Goal: Task Accomplishment & Management: Manage account settings

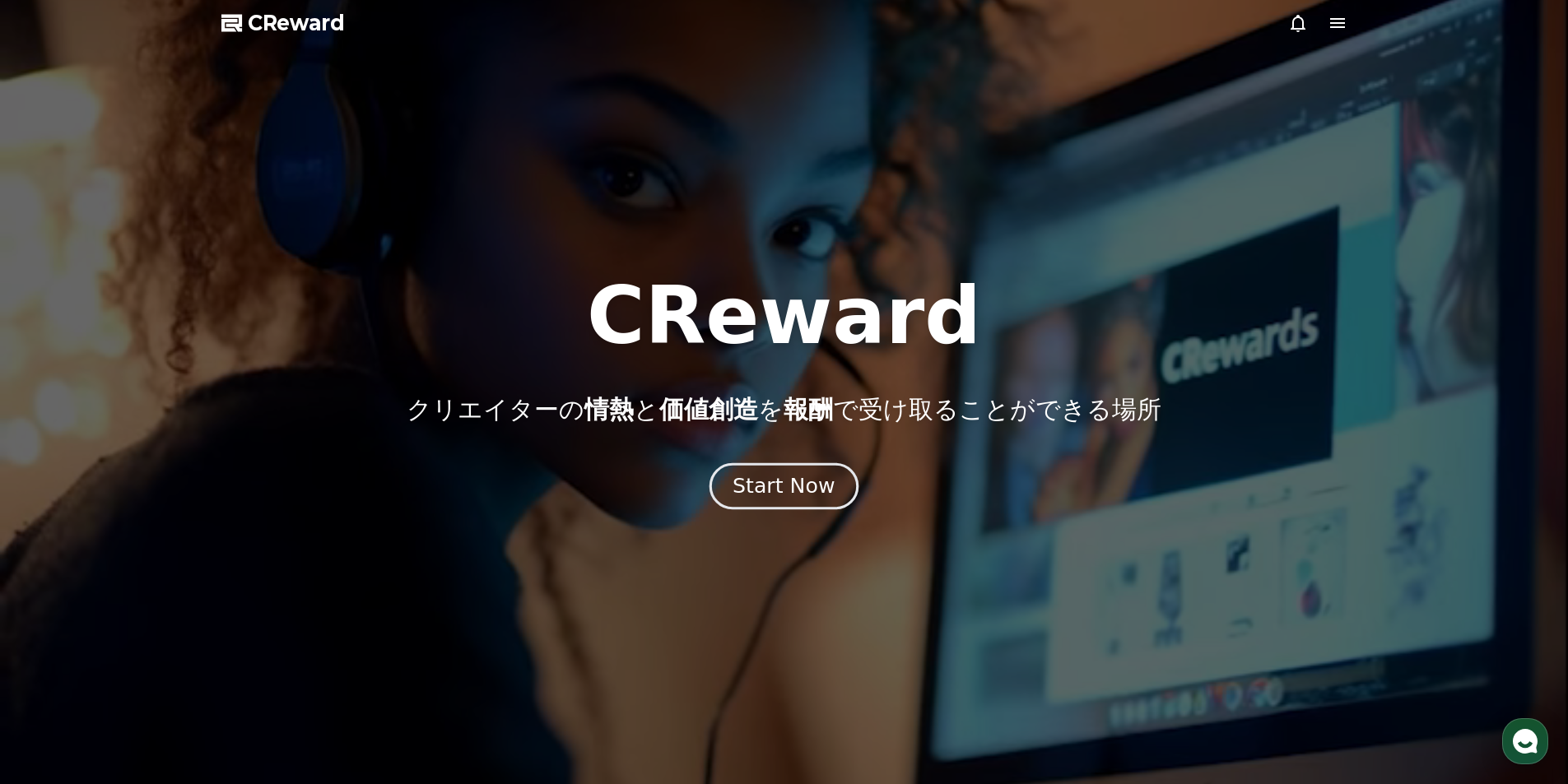
click at [825, 494] on div "Start Now" at bounding box center [783, 486] width 102 height 28
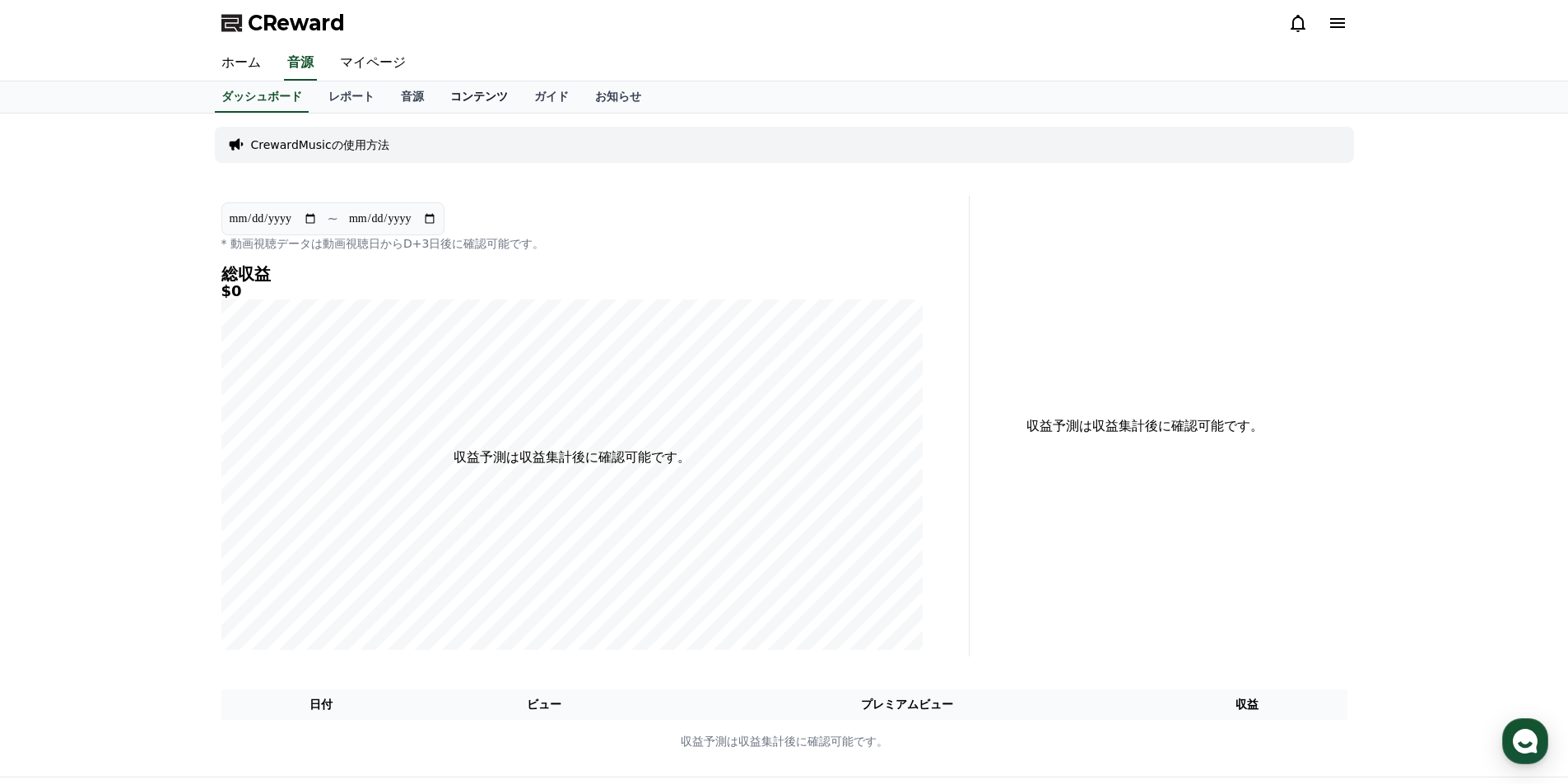
click at [437, 101] on link "コンテンツ" at bounding box center [478, 97] width 84 height 31
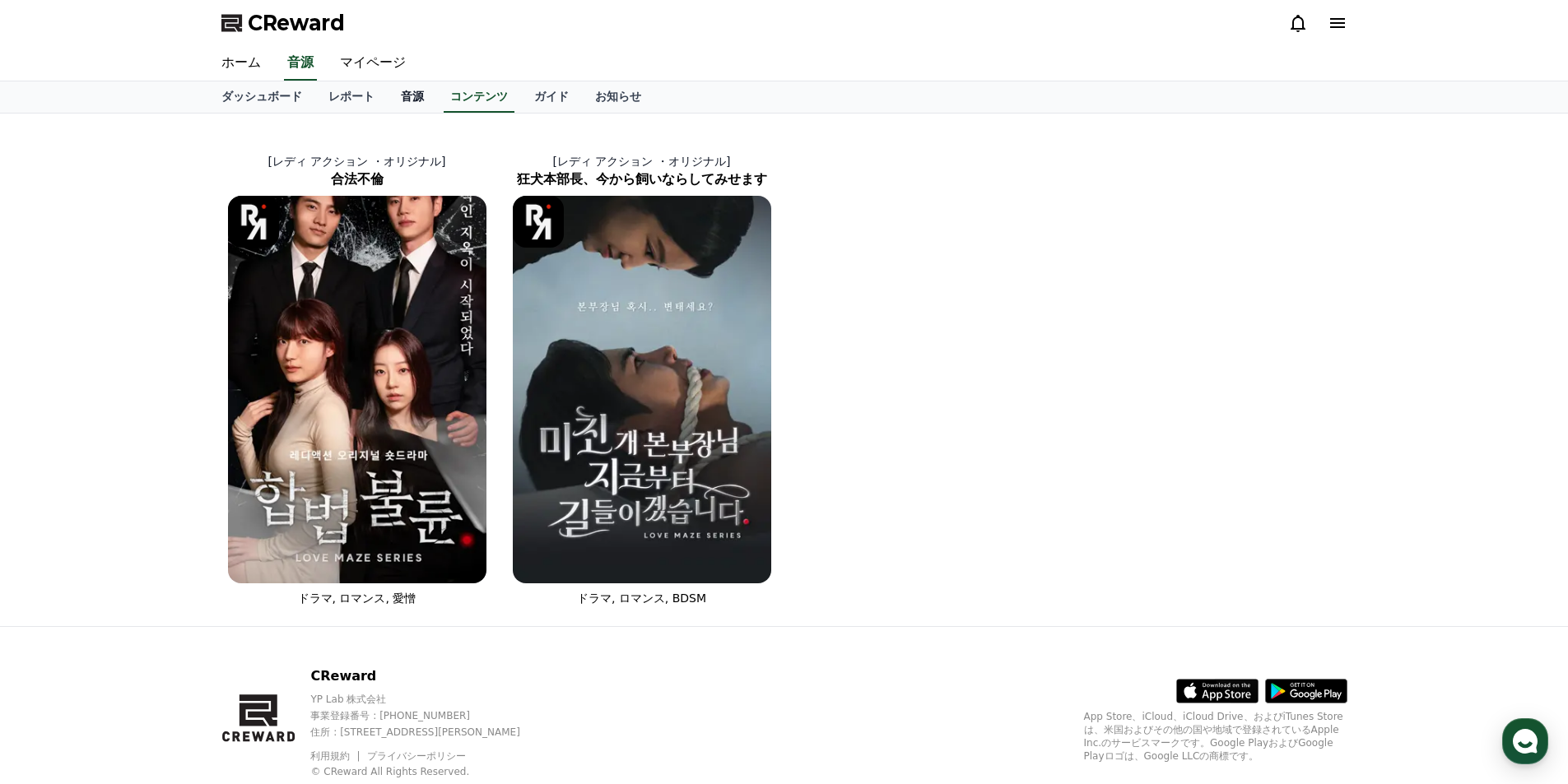
click at [388, 94] on link "音源" at bounding box center [412, 97] width 49 height 31
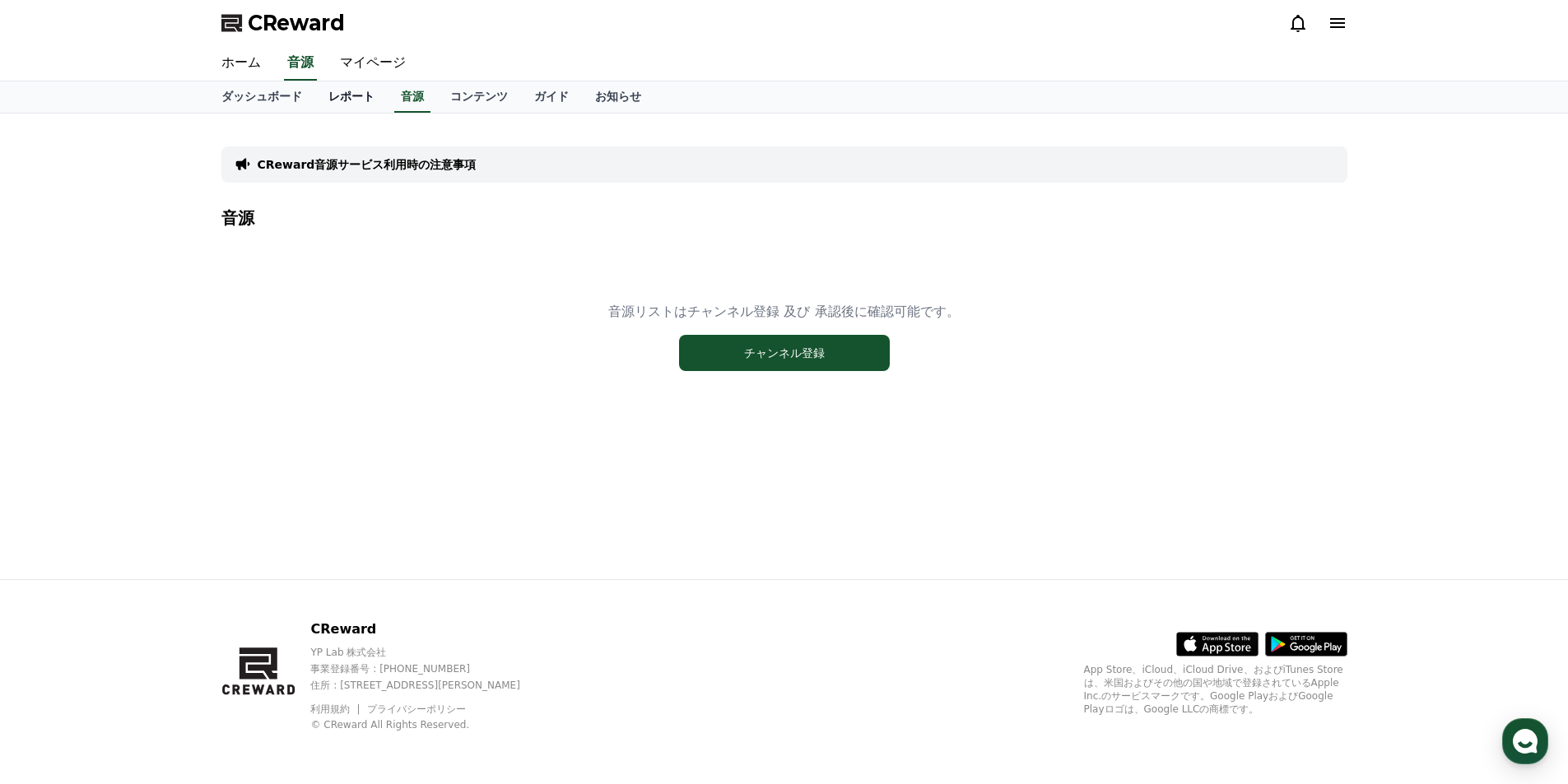
click at [321, 94] on link "レポート" at bounding box center [351, 97] width 73 height 31
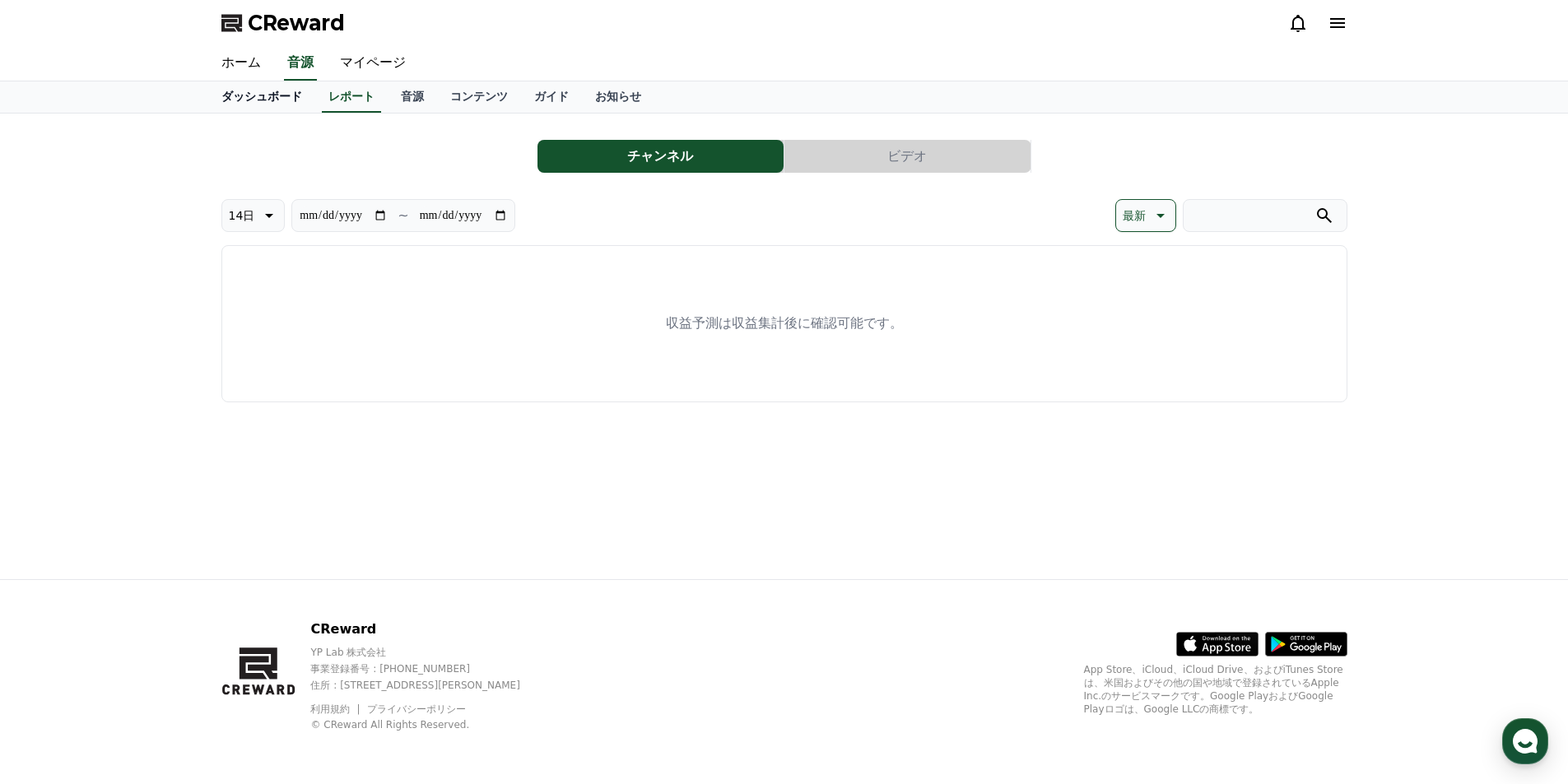
click at [253, 101] on link "ダッシュボード" at bounding box center [262, 97] width 107 height 31
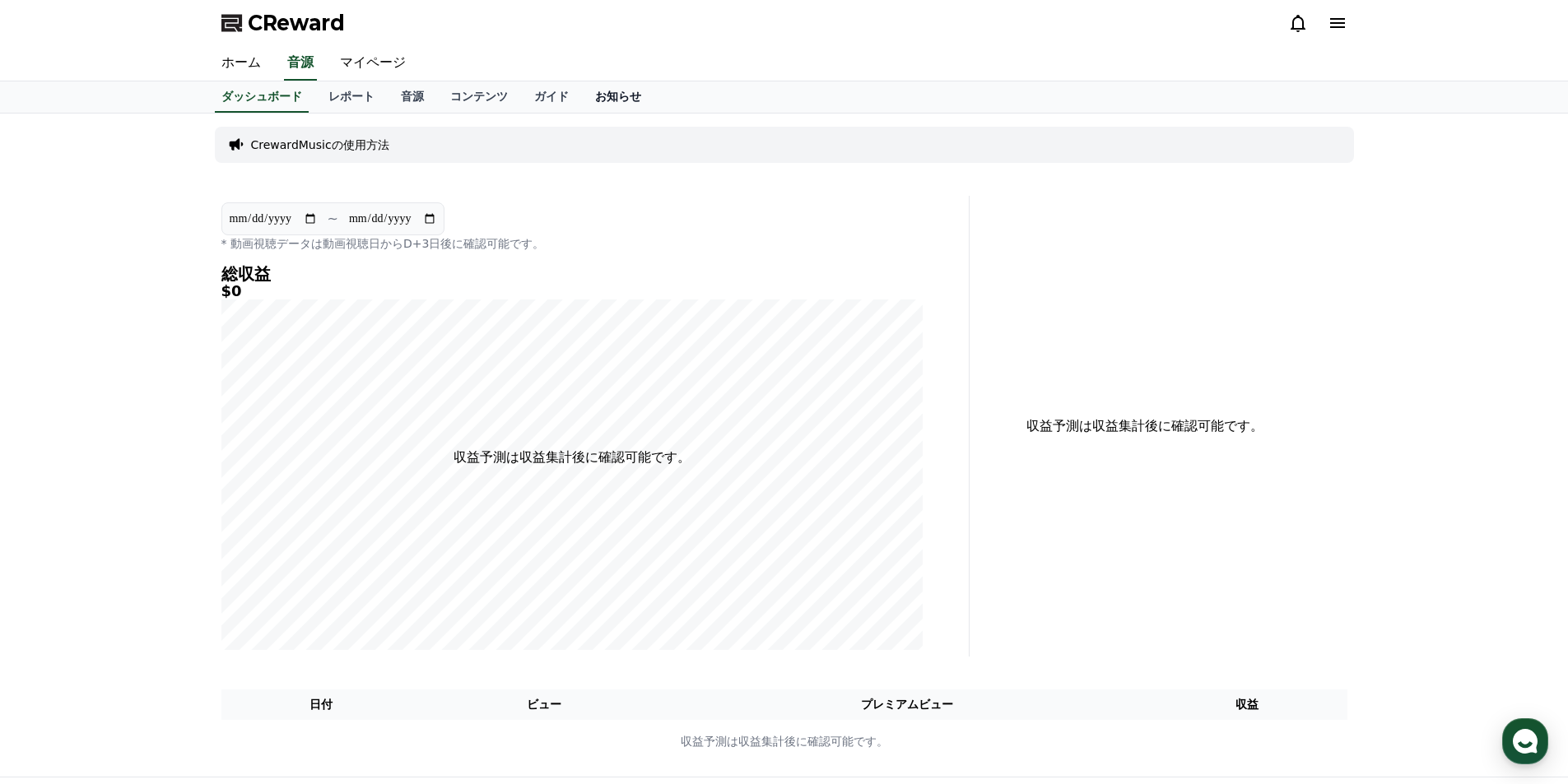
click at [582, 101] on link "お知らせ" at bounding box center [618, 97] width 73 height 31
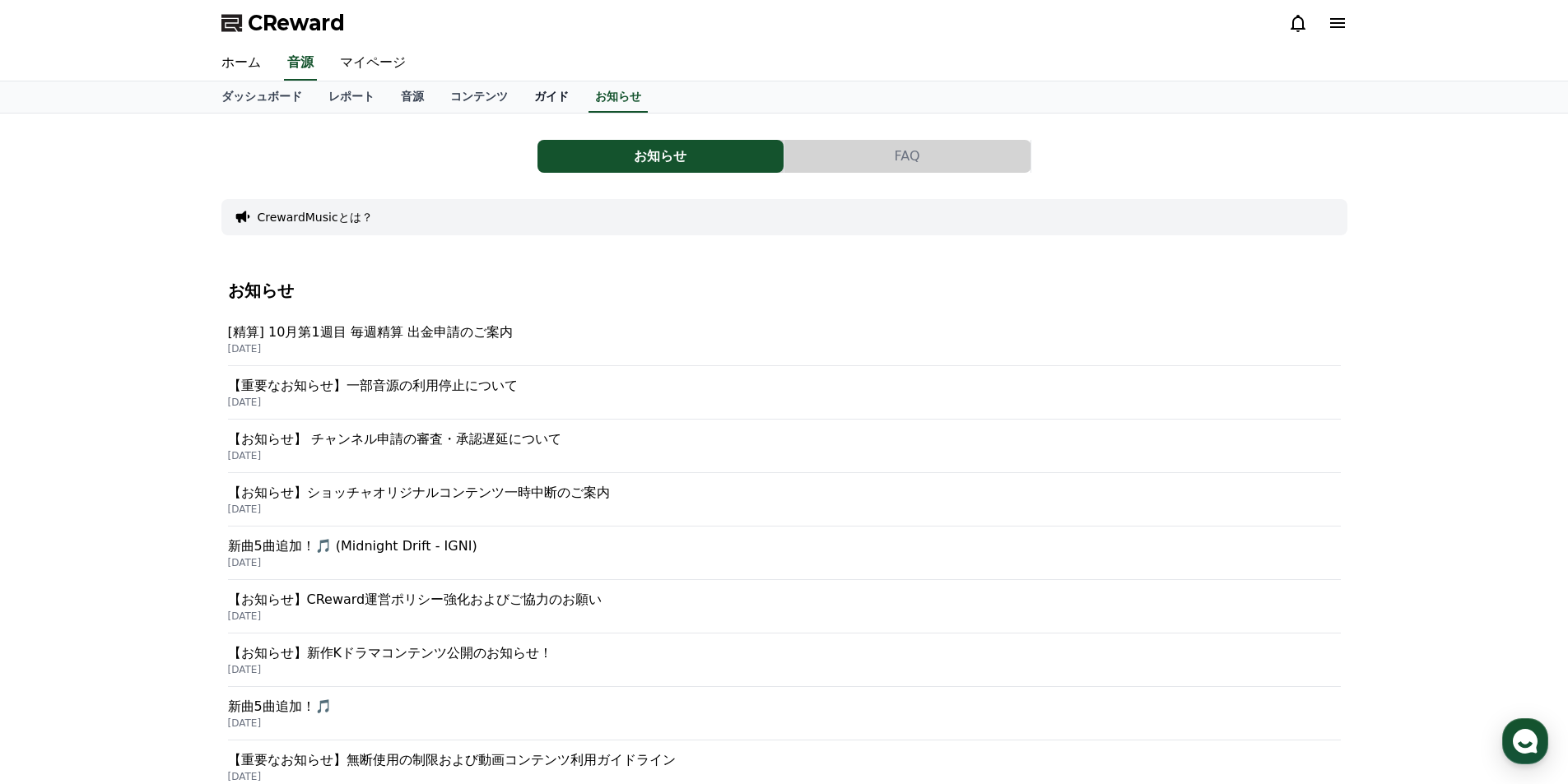
click at [521, 97] on link "ガイド" at bounding box center [551, 97] width 61 height 31
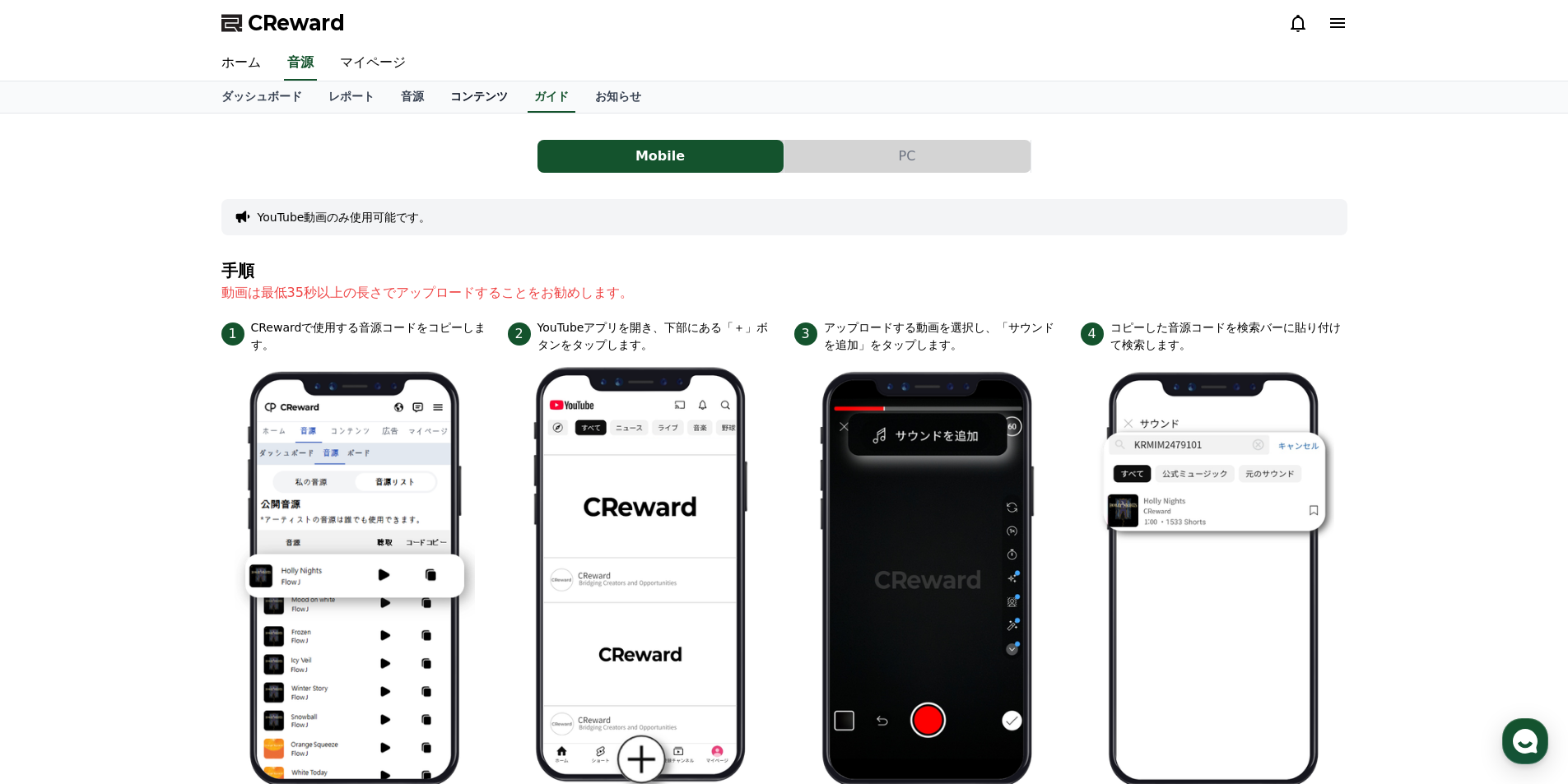
click at [447, 96] on link "コンテンツ" at bounding box center [478, 97] width 84 height 31
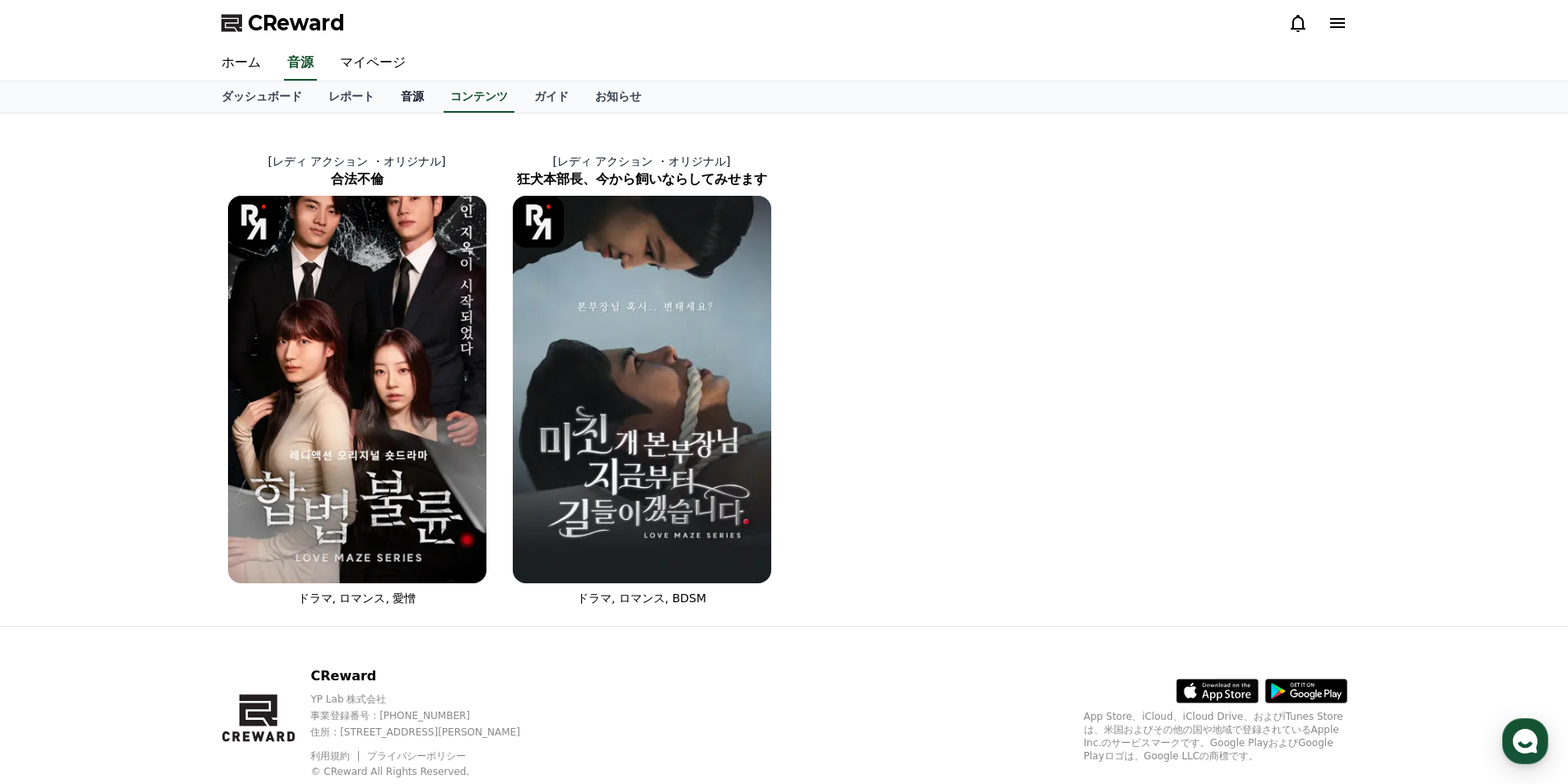
click at [388, 93] on link "音源" at bounding box center [412, 97] width 49 height 31
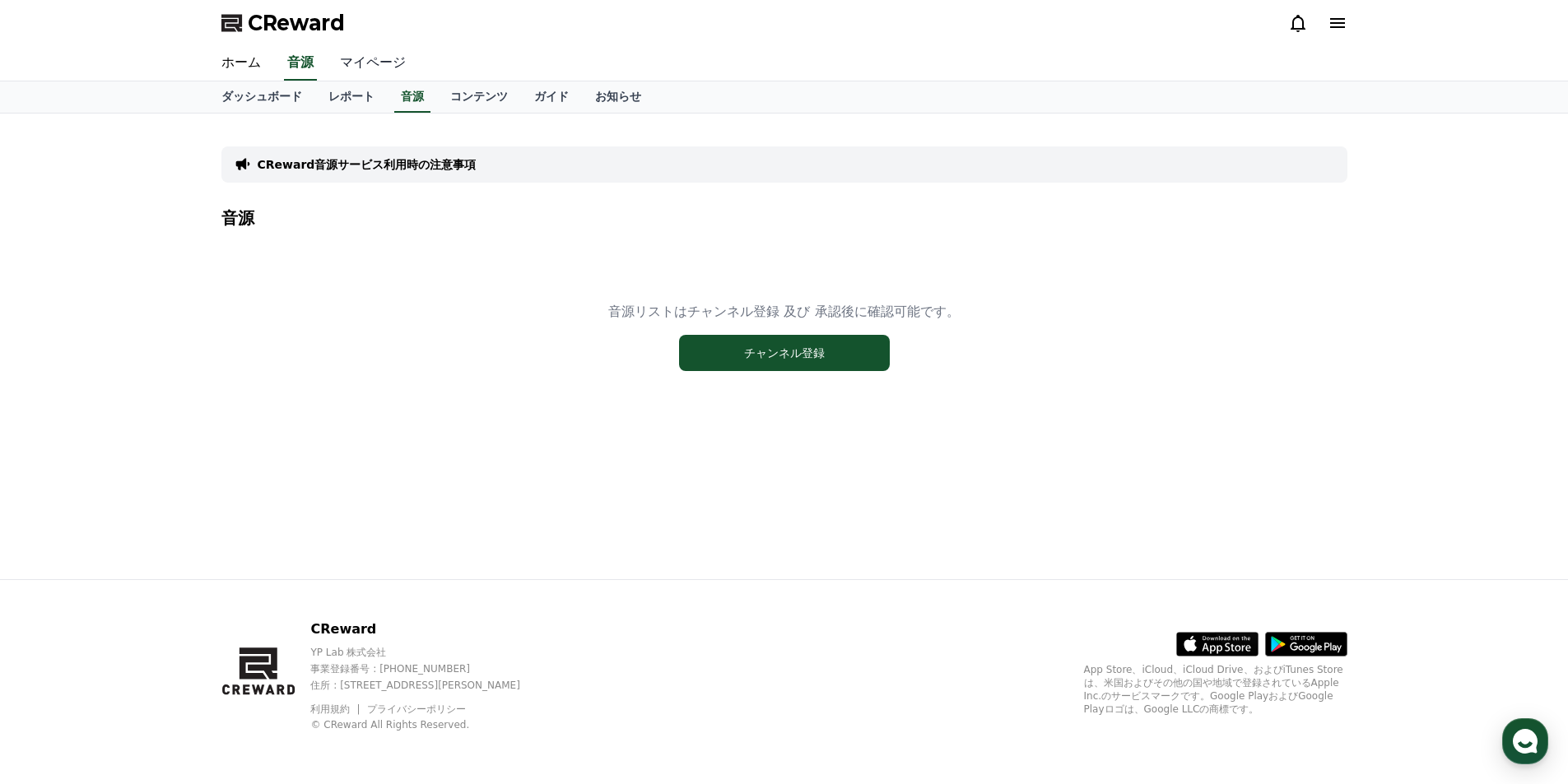
click at [373, 67] on link "マイページ" at bounding box center [373, 64] width 92 height 35
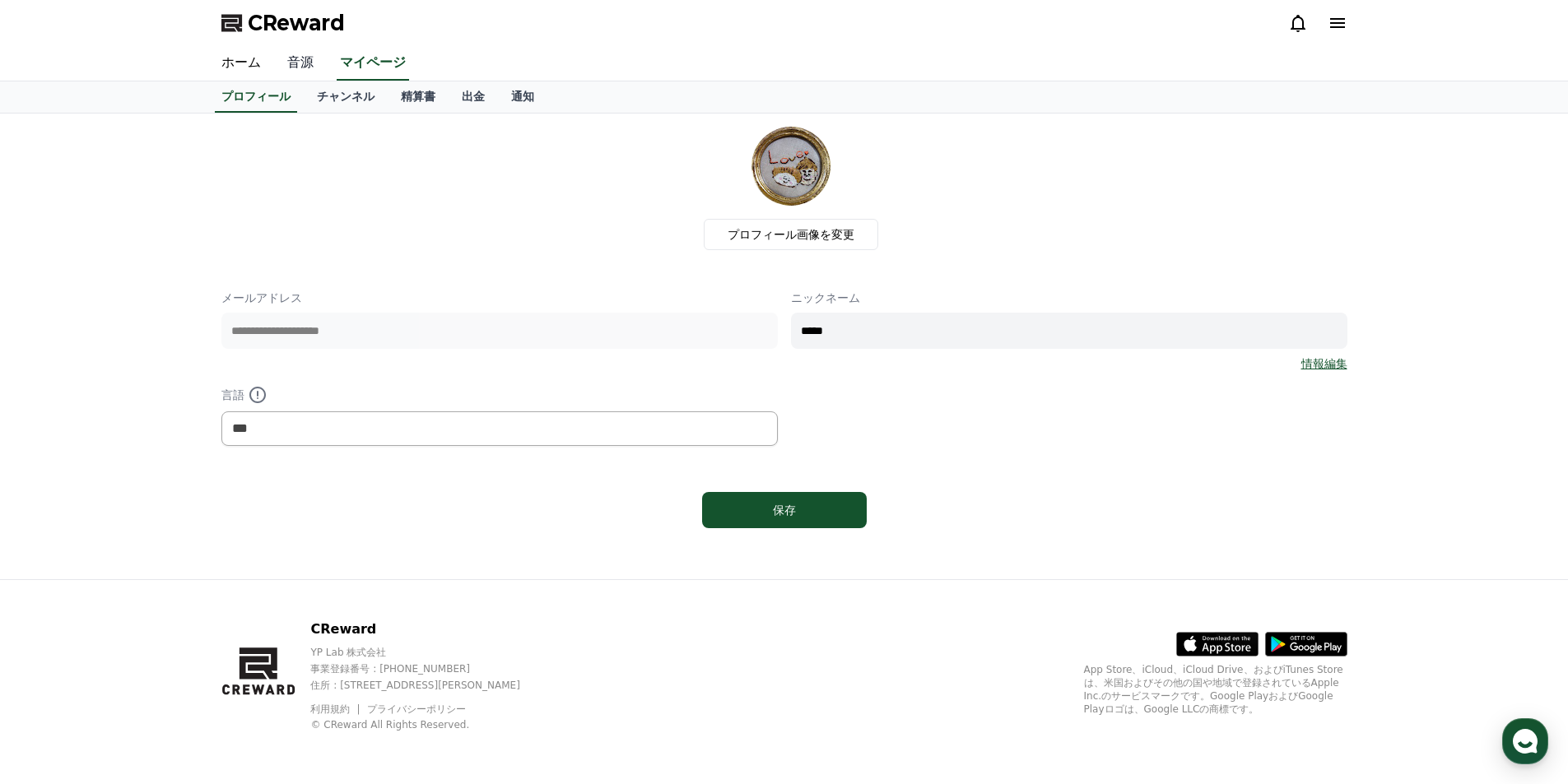
click at [296, 67] on link "音源" at bounding box center [300, 64] width 52 height 35
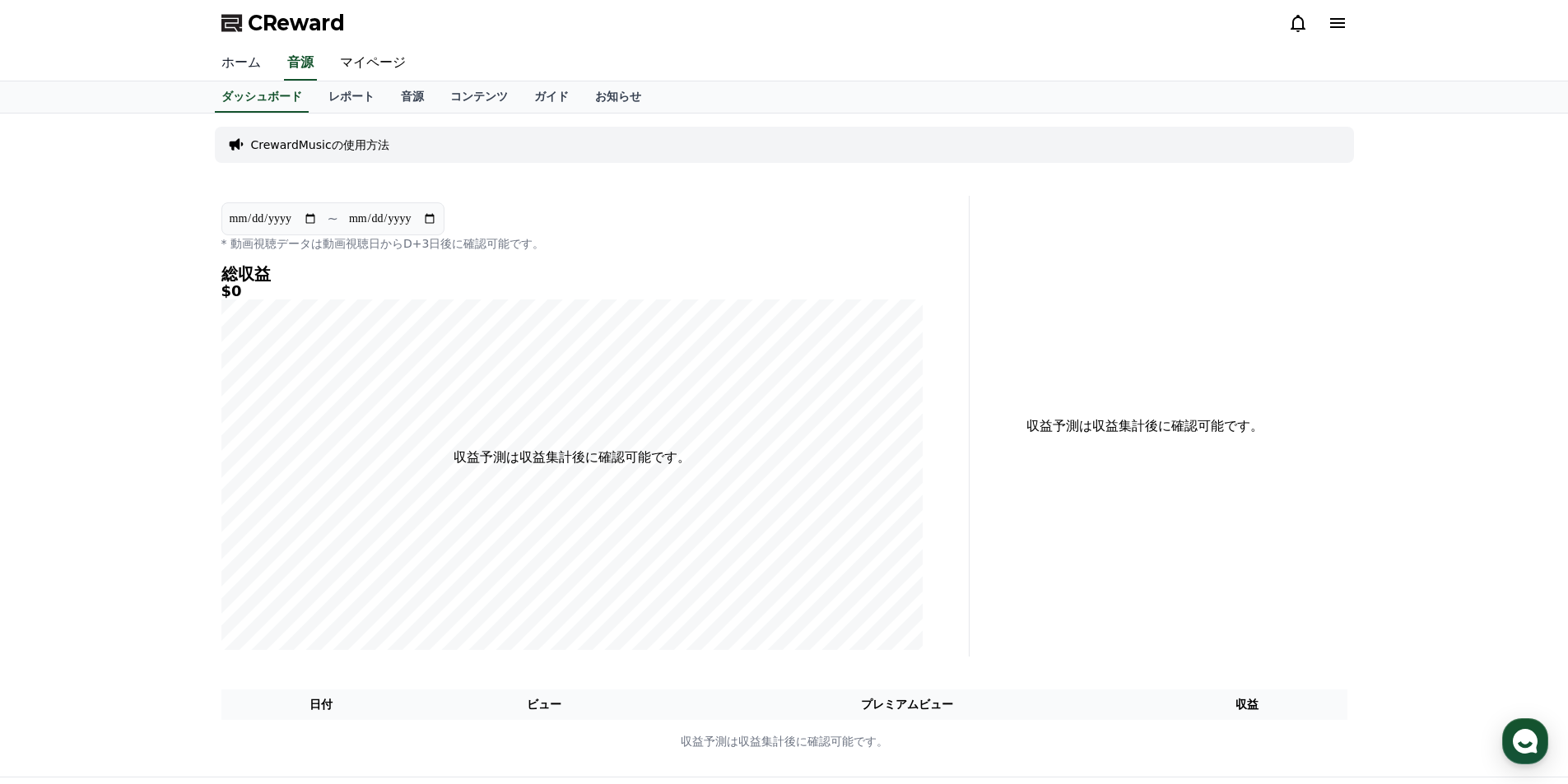
click at [240, 70] on link "ホーム" at bounding box center [242, 64] width 66 height 35
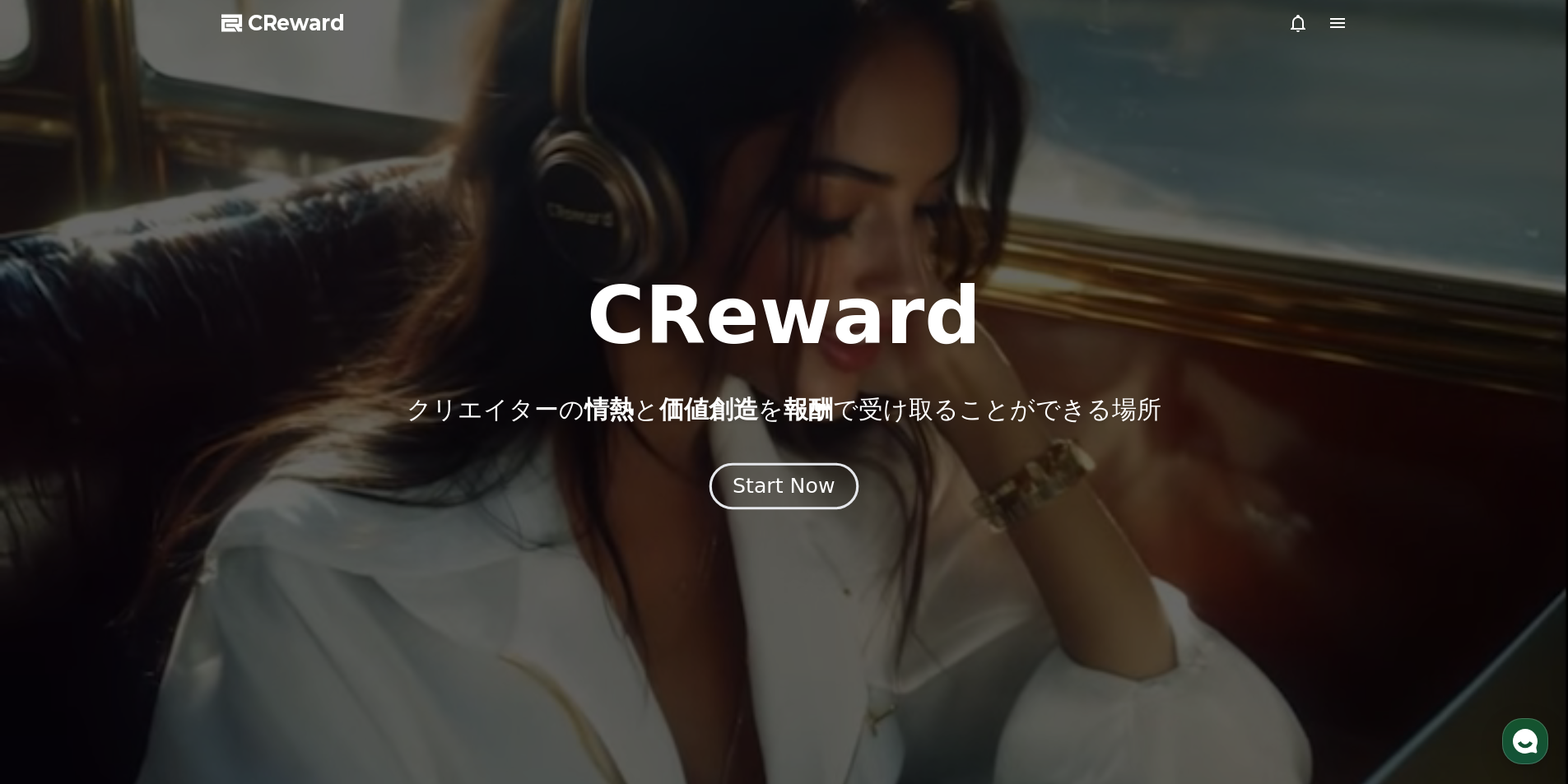
click at [769, 494] on div "Start Now" at bounding box center [783, 486] width 102 height 28
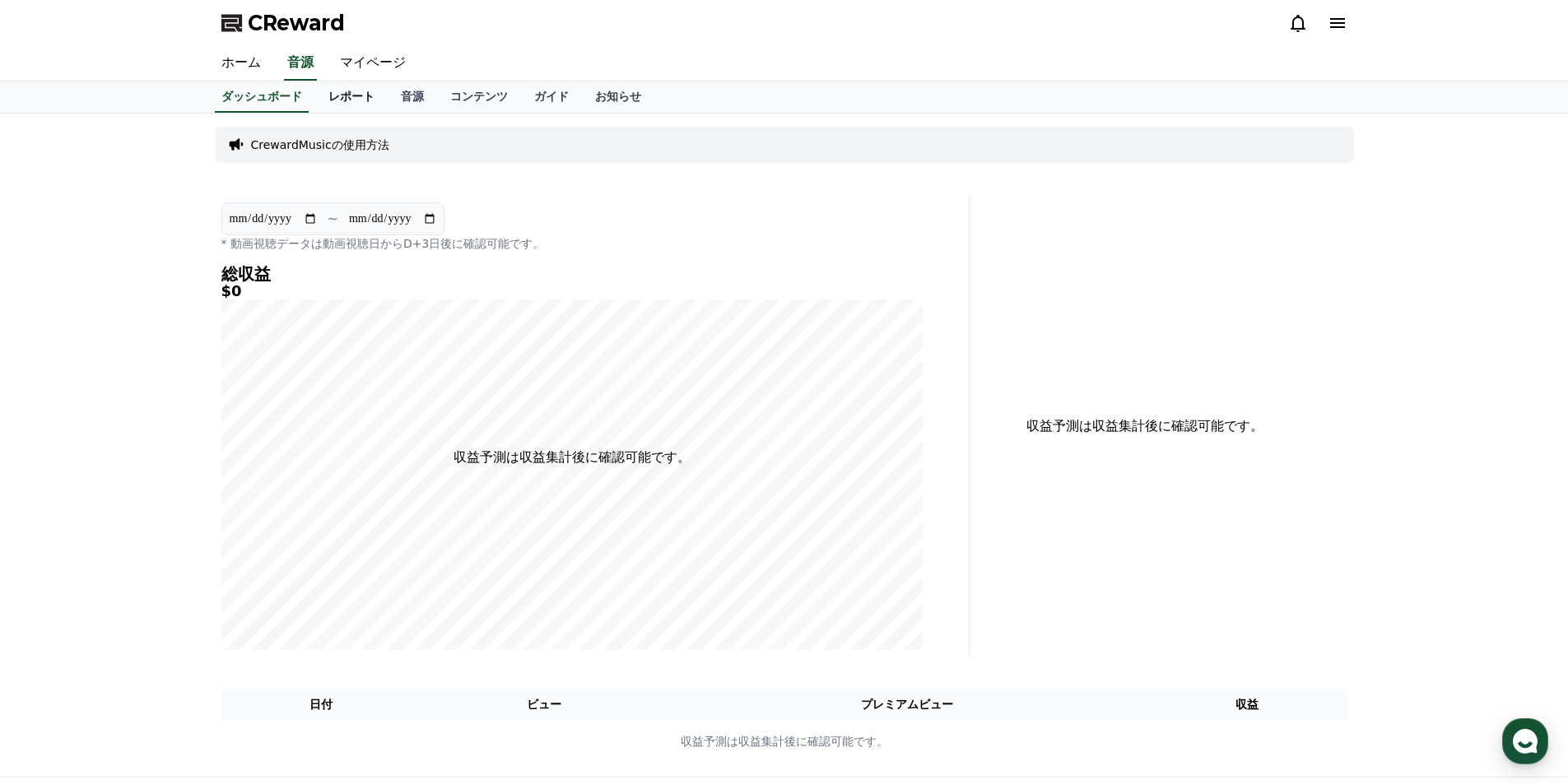
click at [325, 91] on link "レポート" at bounding box center [351, 97] width 73 height 31
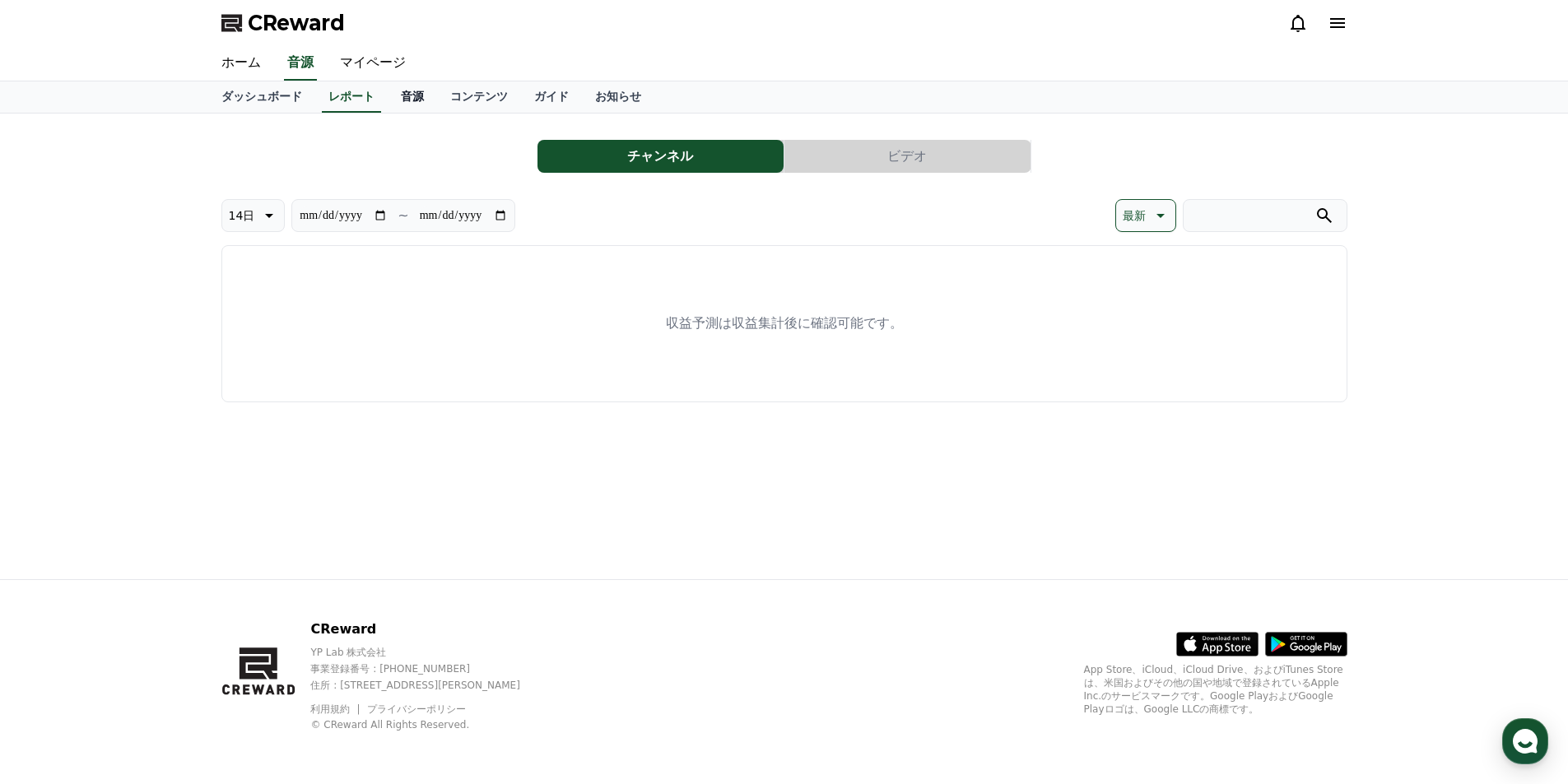
click at [388, 98] on link "音源" at bounding box center [412, 97] width 49 height 31
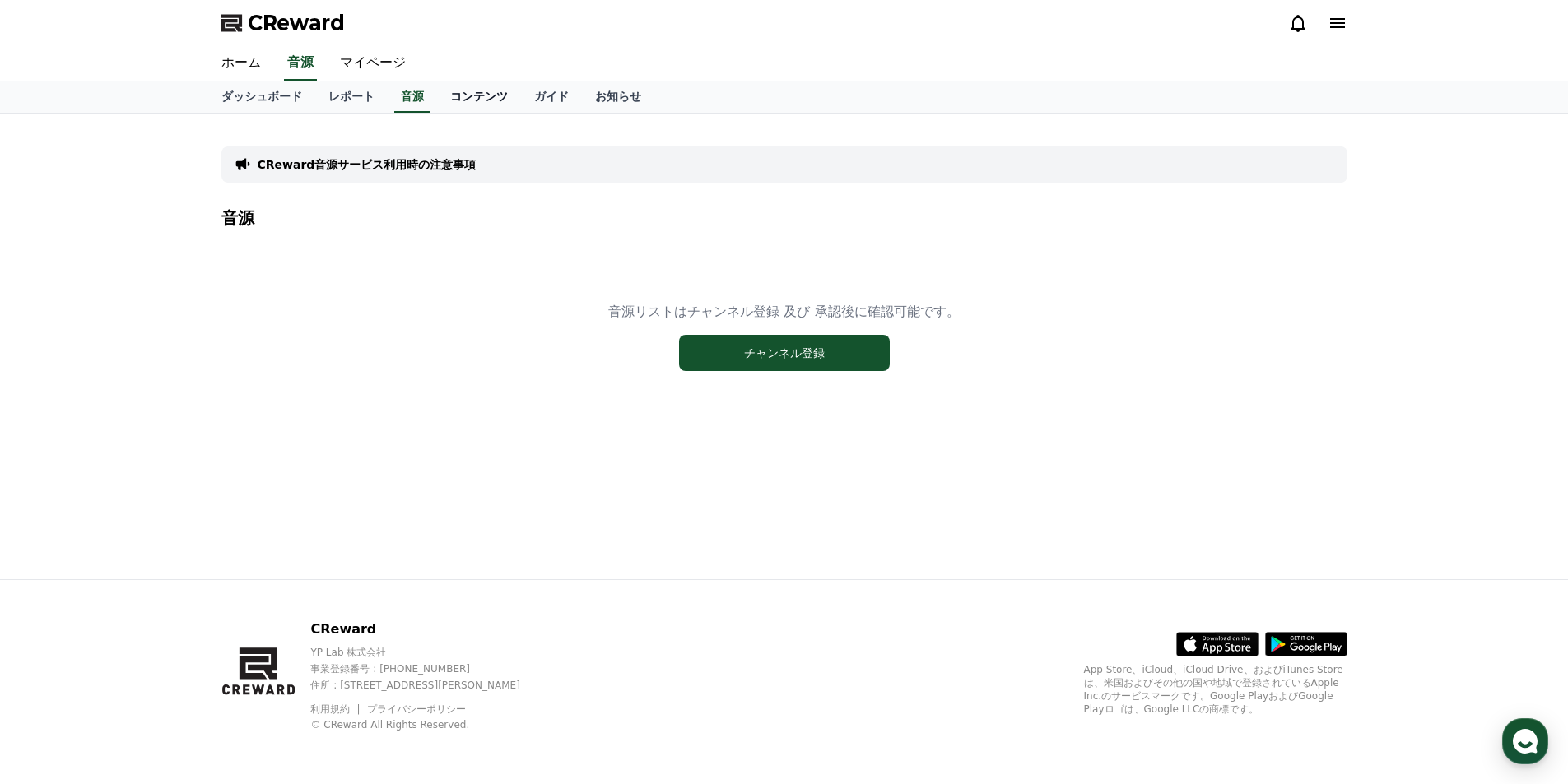
click at [437, 96] on link "コンテンツ" at bounding box center [478, 97] width 84 height 31
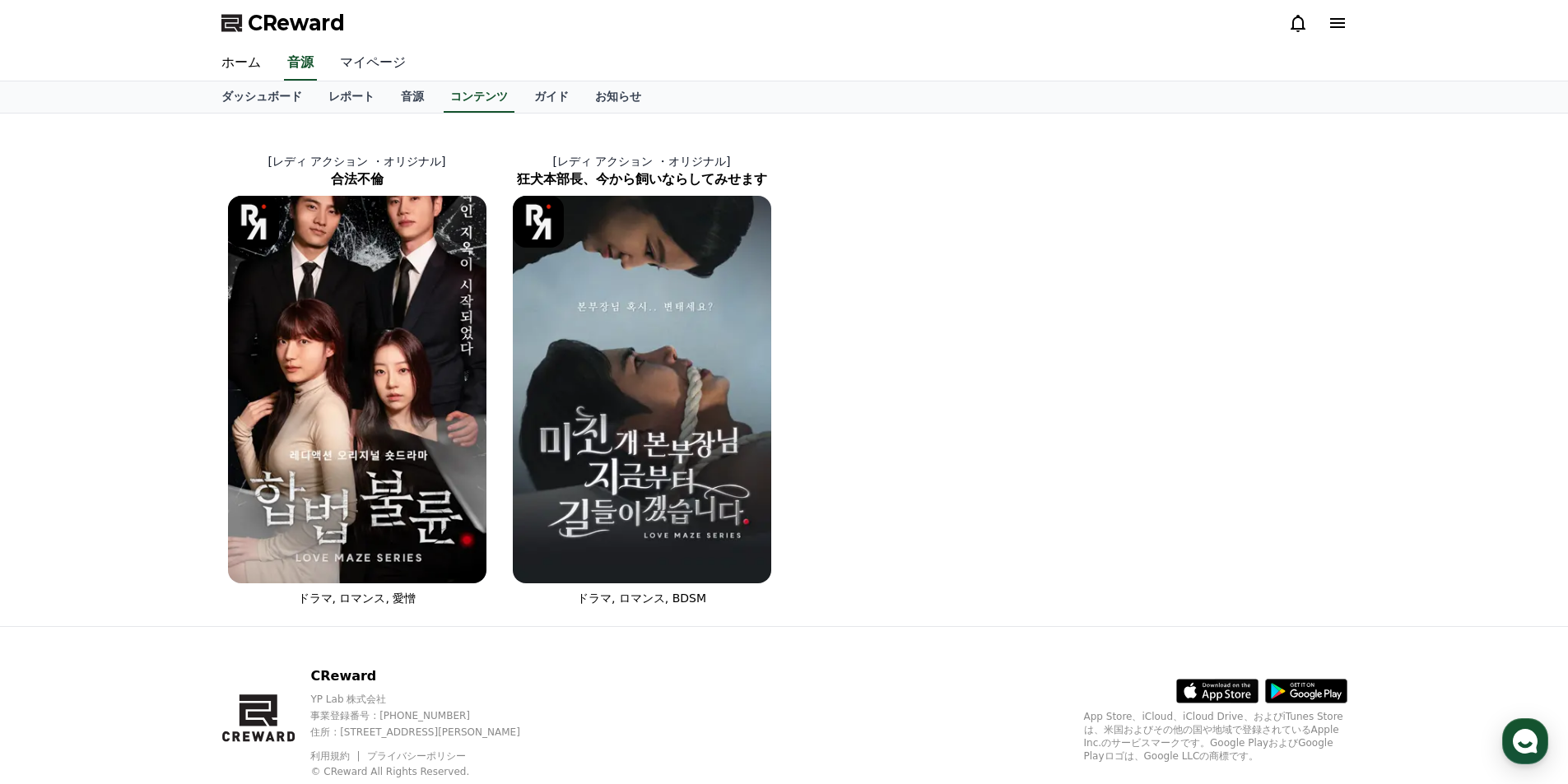
click at [362, 57] on link "マイページ" at bounding box center [373, 64] width 92 height 35
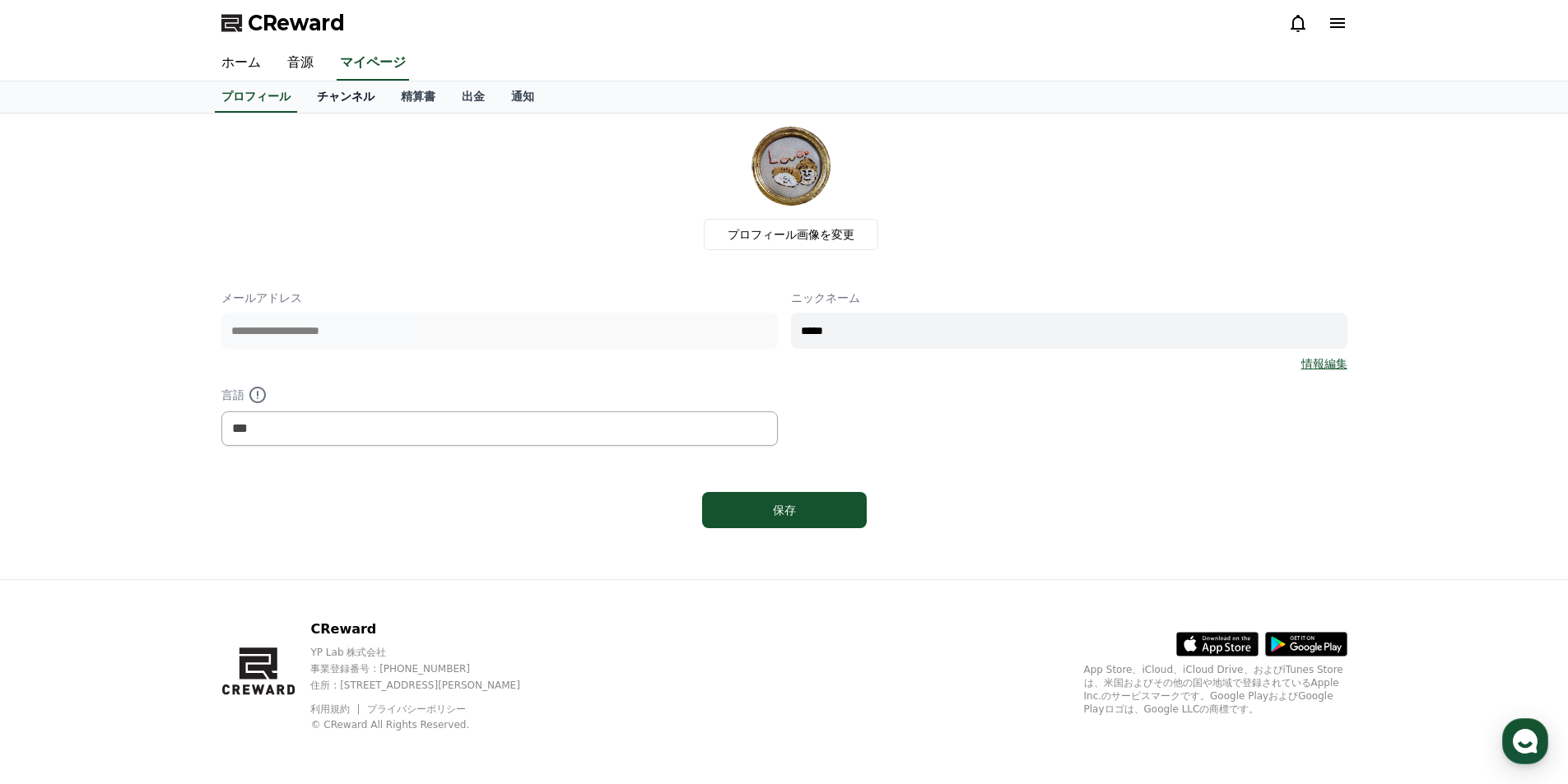
click at [337, 95] on link "チャンネル" at bounding box center [345, 97] width 84 height 31
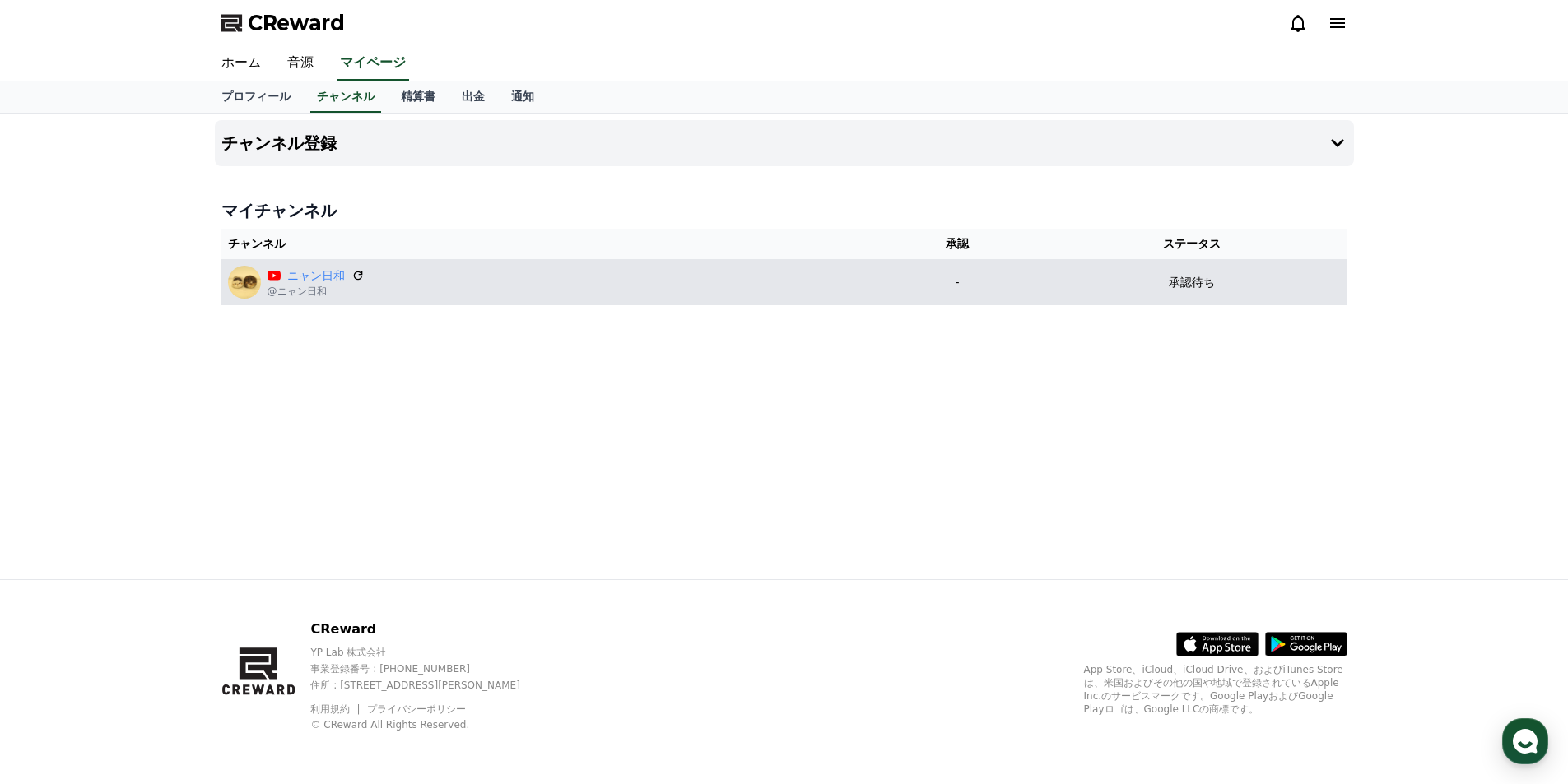
click at [986, 287] on p "-" at bounding box center [958, 282] width 146 height 17
click at [350, 279] on icon at bounding box center [357, 276] width 15 height 15
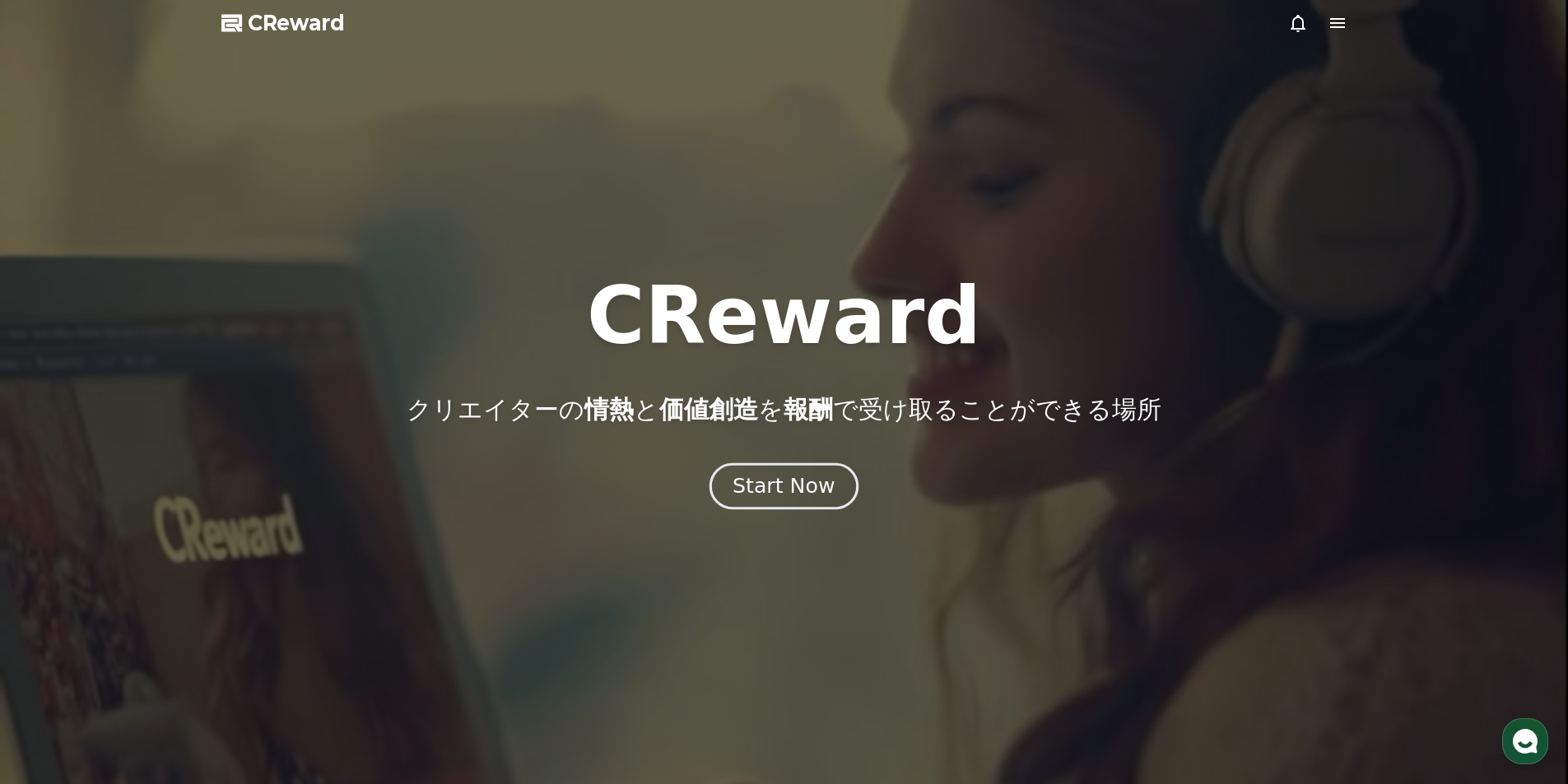
click at [816, 478] on div "Start Now" at bounding box center [783, 486] width 102 height 28
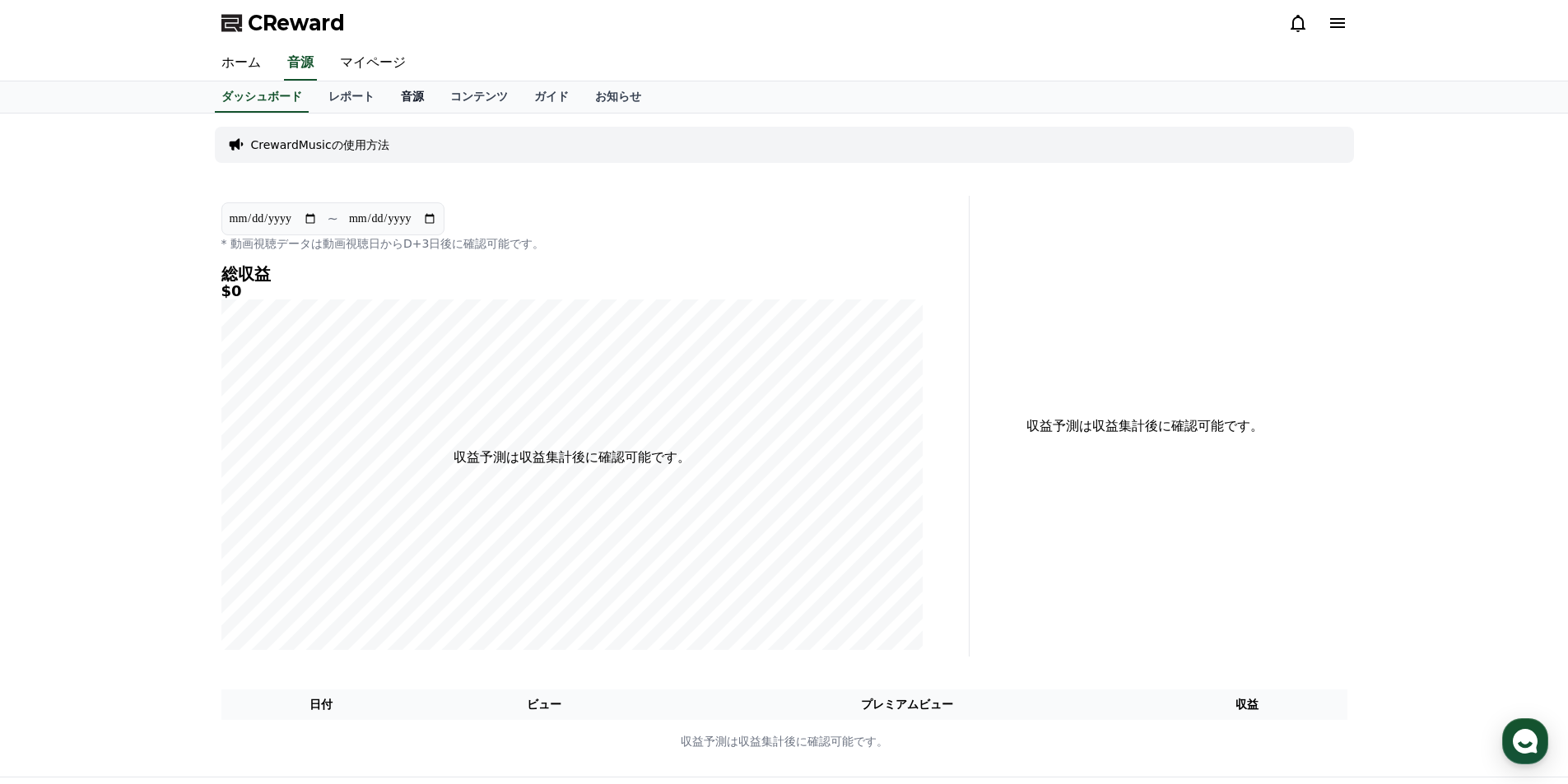
click at [388, 89] on link "音源" at bounding box center [412, 97] width 49 height 31
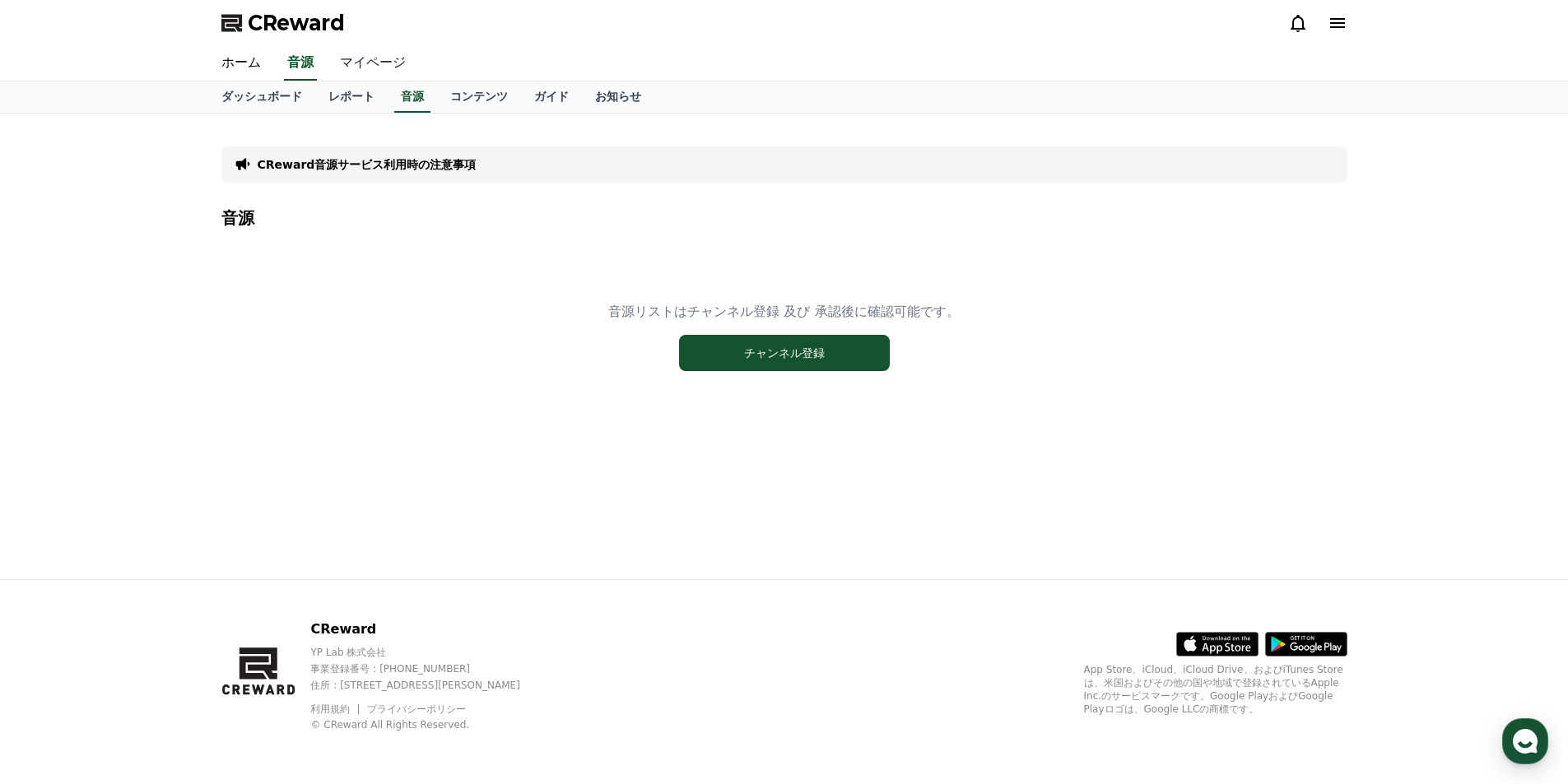
click at [376, 62] on link "マイページ" at bounding box center [373, 64] width 92 height 35
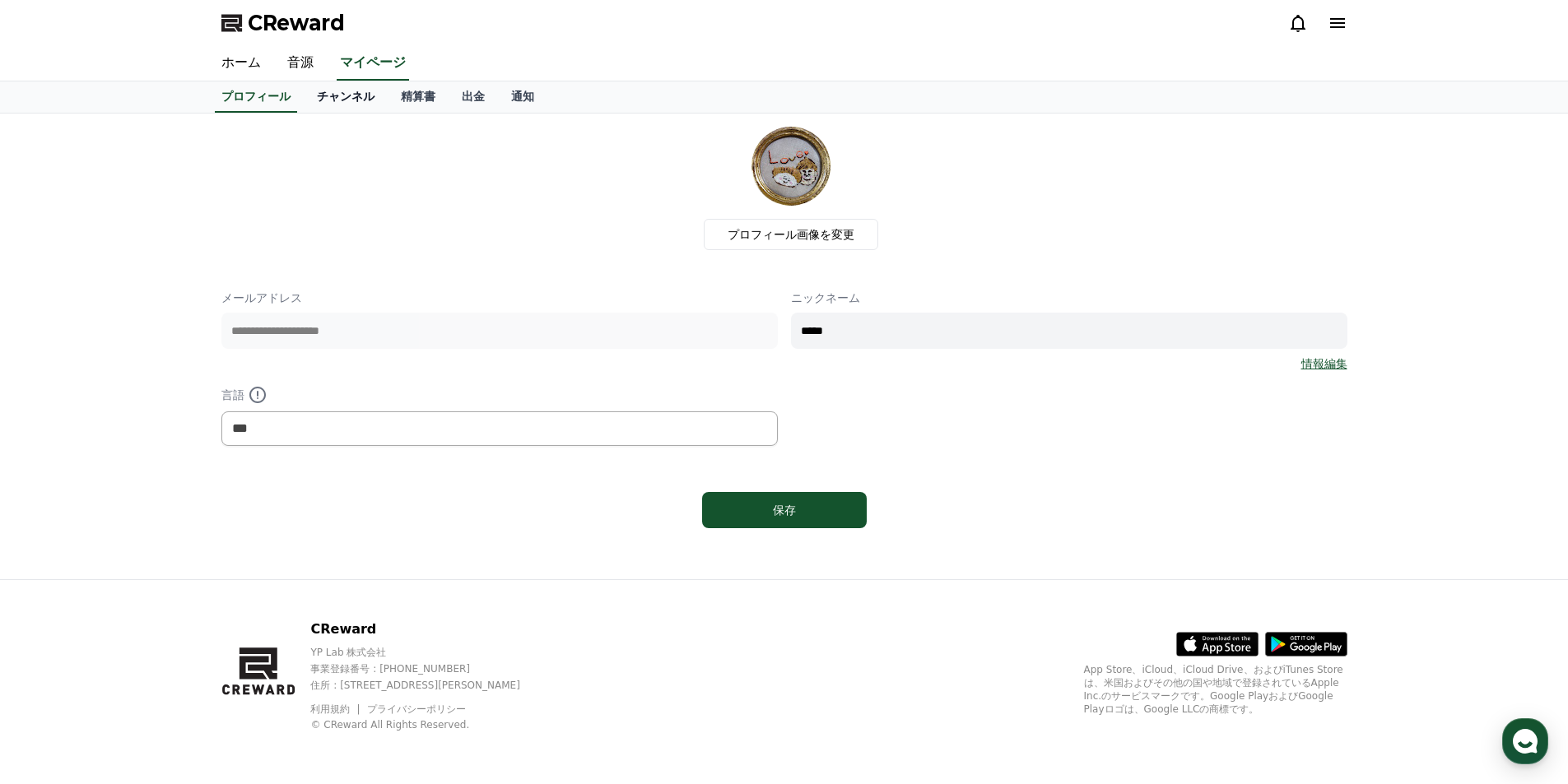
click at [329, 97] on link "チャンネル" at bounding box center [345, 97] width 84 height 31
